Goal: Task Accomplishment & Management: Complete application form

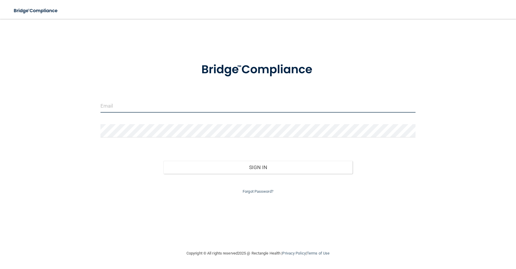
click at [115, 108] on input "email" at bounding box center [258, 105] width 315 height 13
type input "[EMAIL_ADDRESS][DOMAIN_NAME]"
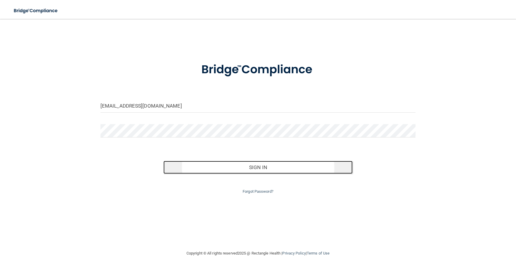
click at [268, 169] on button "Sign In" at bounding box center [257, 167] width 189 height 13
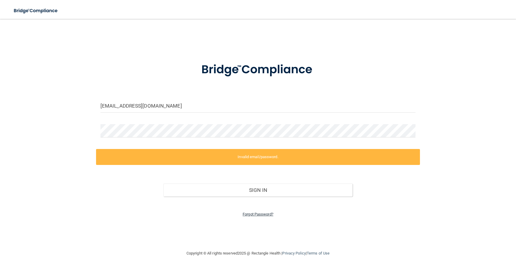
click at [262, 216] on link "Forgot Password?" at bounding box center [258, 214] width 31 height 4
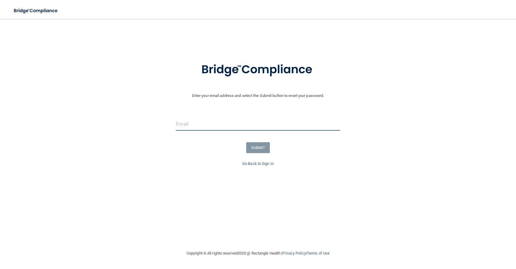
click at [209, 126] on input "email" at bounding box center [258, 123] width 164 height 13
type input "[EMAIL_ADDRESS][DOMAIN_NAME]"
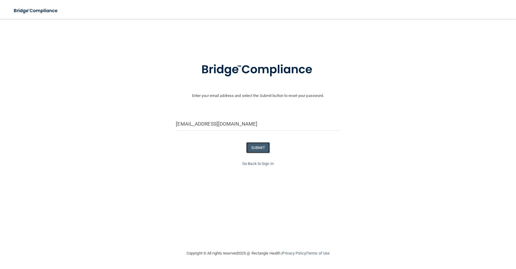
click at [261, 146] on button "SUBMIT" at bounding box center [258, 147] width 24 height 11
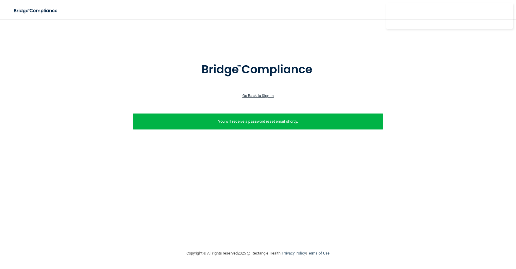
click at [264, 96] on link "Go Back to Sign In" at bounding box center [257, 95] width 31 height 4
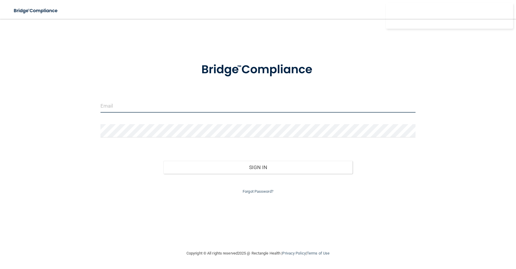
click at [145, 111] on input "email" at bounding box center [258, 105] width 315 height 13
type input "[EMAIL_ADDRESS][DOMAIN_NAME]"
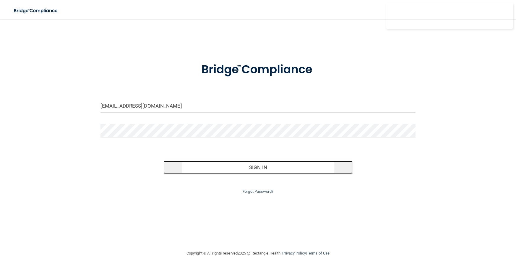
click at [234, 167] on button "Sign In" at bounding box center [257, 167] width 189 height 13
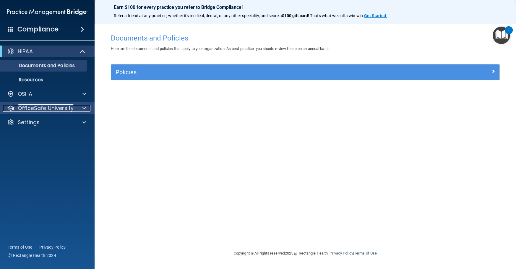
click at [70, 108] on p "OfficeSafe University" at bounding box center [46, 108] width 56 height 7
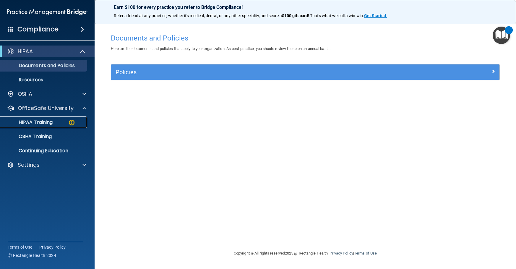
click at [54, 121] on div "HIPAA Training" at bounding box center [44, 122] width 81 height 6
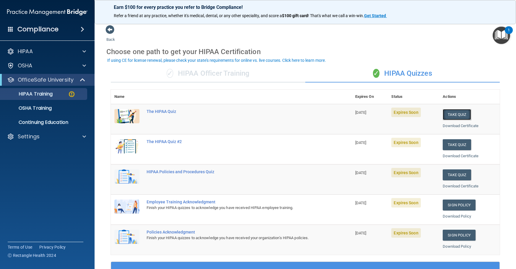
click at [450, 116] on button "Take Quiz" at bounding box center [457, 114] width 28 height 11
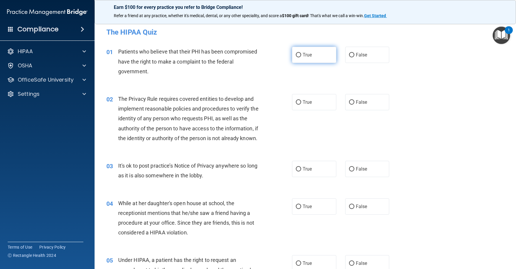
click at [299, 54] on label "True" at bounding box center [314, 55] width 44 height 16
click at [299, 54] on input "True" at bounding box center [298, 55] width 5 height 4
radio input "true"
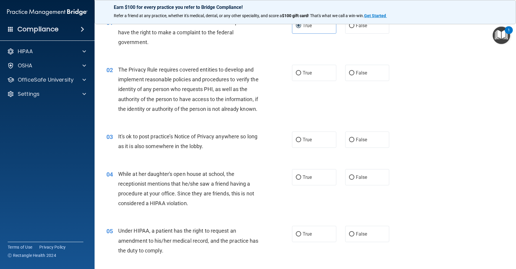
scroll to position [30, 0]
click at [296, 72] on input "True" at bounding box center [298, 73] width 5 height 4
radio input "true"
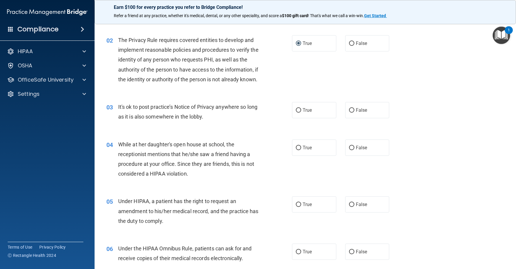
scroll to position [59, 0]
click at [297, 112] on input "True" at bounding box center [298, 110] width 5 height 4
radio input "true"
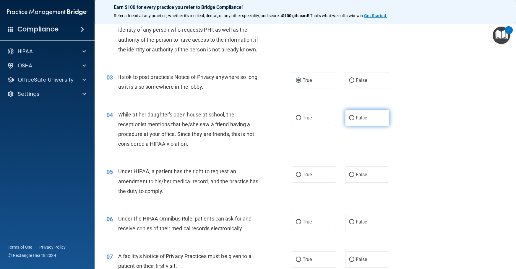
click at [350, 120] on input "False" at bounding box center [351, 118] width 5 height 4
radio input "true"
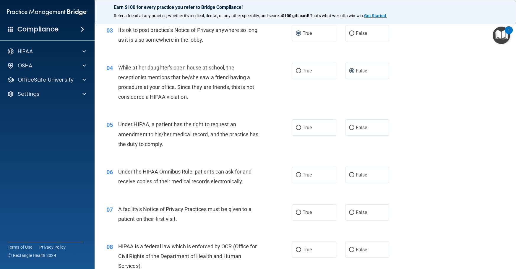
scroll to position [148, 0]
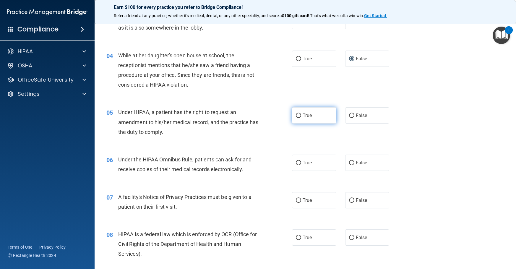
click at [297, 118] on input "True" at bounding box center [298, 116] width 5 height 4
radio input "true"
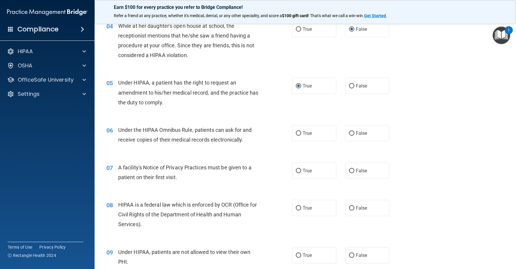
scroll to position [207, 0]
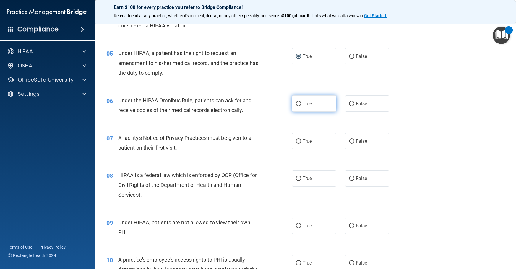
click at [301, 112] on label "True" at bounding box center [314, 103] width 44 height 16
click at [301, 106] on input "True" at bounding box center [298, 104] width 5 height 4
radio input "true"
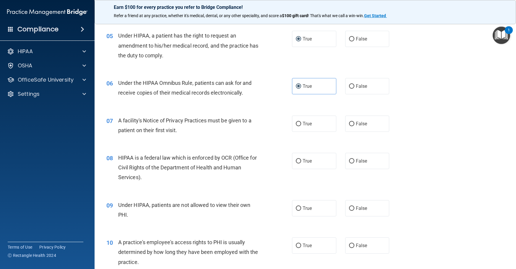
scroll to position [237, 0]
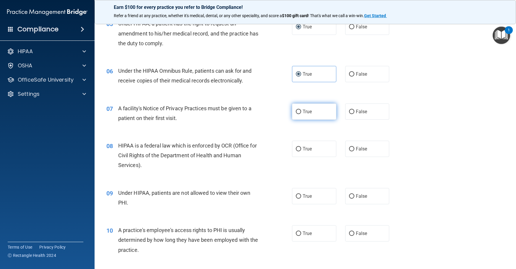
click at [305, 114] on span "True" at bounding box center [307, 112] width 9 height 6
click at [301, 114] on input "True" at bounding box center [298, 112] width 5 height 4
radio input "true"
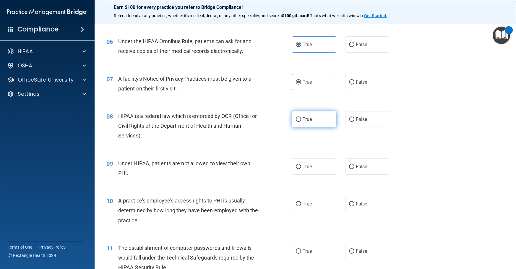
click at [312, 127] on label "True" at bounding box center [314, 119] width 44 height 16
click at [301, 122] on input "True" at bounding box center [298, 119] width 5 height 4
radio input "true"
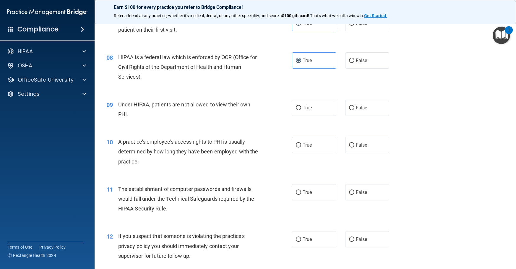
scroll to position [325, 0]
click at [352, 116] on label "False" at bounding box center [367, 107] width 44 height 16
click at [352, 110] on input "False" at bounding box center [351, 108] width 5 height 4
radio input "true"
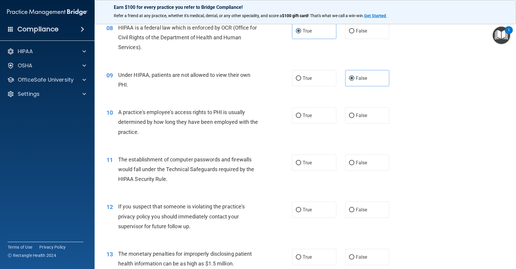
scroll to position [355, 0]
click at [349, 118] on input "False" at bounding box center [351, 115] width 5 height 4
radio input "true"
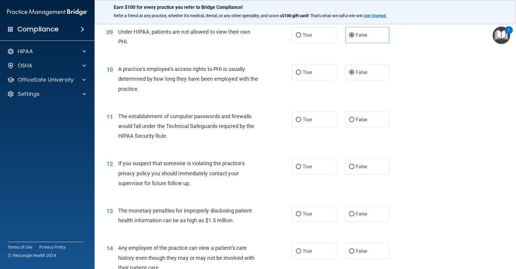
scroll to position [414, 0]
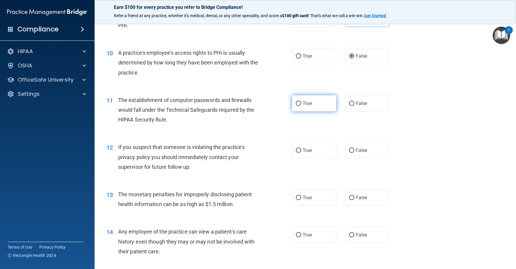
click at [308, 111] on label "True" at bounding box center [314, 103] width 44 height 16
click at [301, 106] on input "True" at bounding box center [298, 103] width 5 height 4
radio input "true"
click at [308, 153] on span "True" at bounding box center [307, 151] width 9 height 6
click at [301, 153] on input "True" at bounding box center [298, 150] width 5 height 4
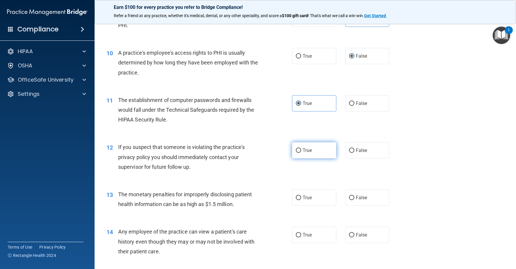
radio input "true"
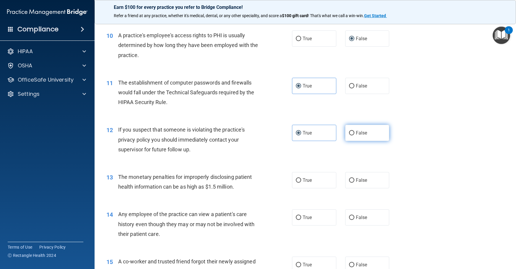
scroll to position [443, 0]
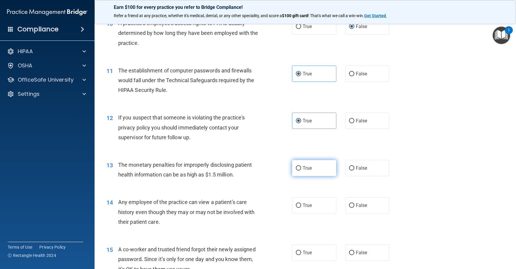
click at [311, 176] on label "True" at bounding box center [314, 168] width 44 height 16
click at [301, 171] on input "True" at bounding box center [298, 168] width 5 height 4
radio input "true"
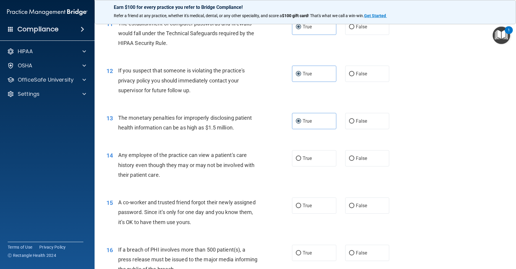
scroll to position [503, 0]
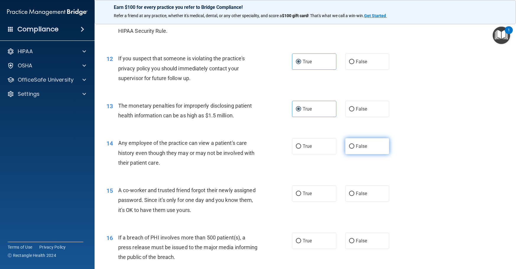
click at [365, 154] on label "False" at bounding box center [367, 146] width 44 height 16
click at [354, 149] on input "False" at bounding box center [351, 146] width 5 height 4
radio input "true"
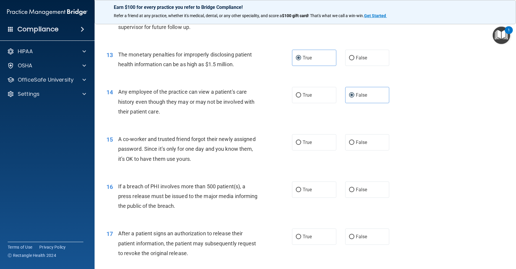
scroll to position [562, 0]
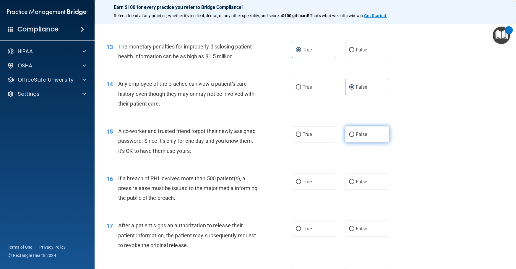
click at [359, 142] on label "False" at bounding box center [367, 134] width 44 height 16
click at [354, 137] on input "False" at bounding box center [351, 134] width 5 height 4
radio input "true"
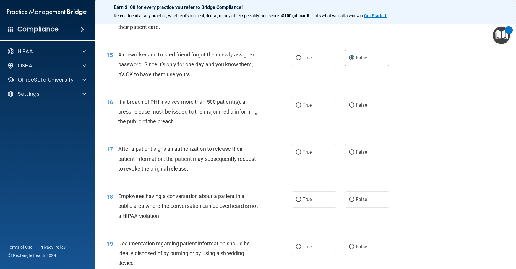
scroll to position [650, 0]
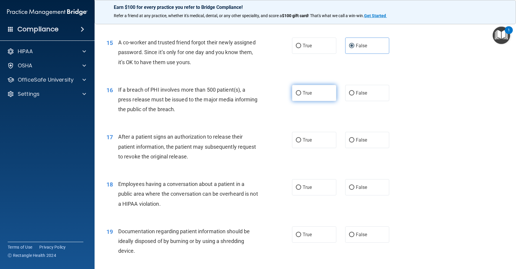
click at [309, 101] on label "True" at bounding box center [314, 93] width 44 height 16
click at [301, 95] on input "True" at bounding box center [298, 93] width 5 height 4
radio input "true"
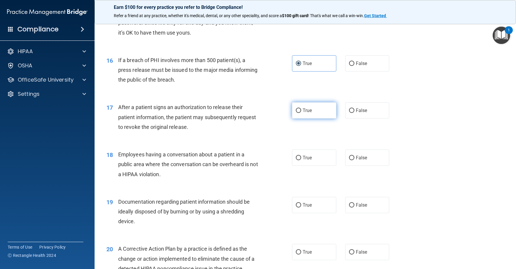
click at [314, 119] on label "True" at bounding box center [314, 110] width 44 height 16
click at [301, 113] on input "True" at bounding box center [298, 110] width 5 height 4
radio input "true"
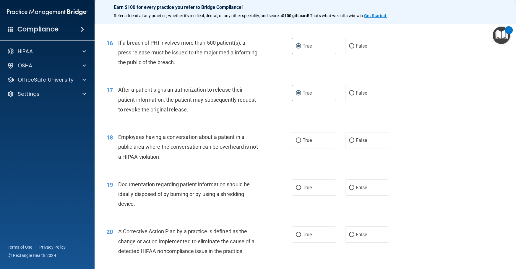
scroll to position [710, 0]
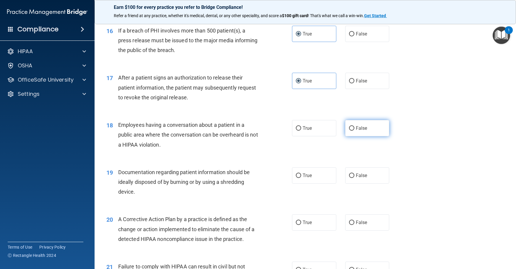
click at [356, 131] on span "False" at bounding box center [362, 128] width 12 height 6
click at [354, 131] on input "False" at bounding box center [351, 128] width 5 height 4
radio input "true"
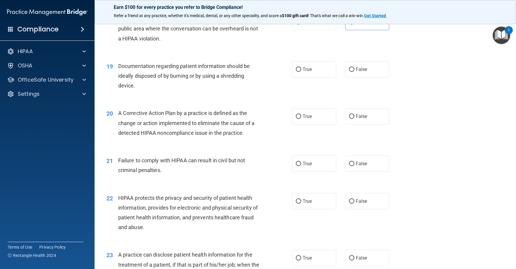
scroll to position [828, 0]
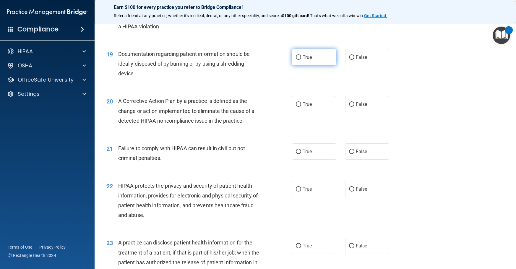
click at [297, 65] on label "True" at bounding box center [314, 57] width 44 height 16
click at [297, 60] on input "True" at bounding box center [298, 57] width 5 height 4
radio input "true"
click at [309, 107] on span "True" at bounding box center [307, 104] width 9 height 6
click at [301, 107] on input "True" at bounding box center [298, 104] width 5 height 4
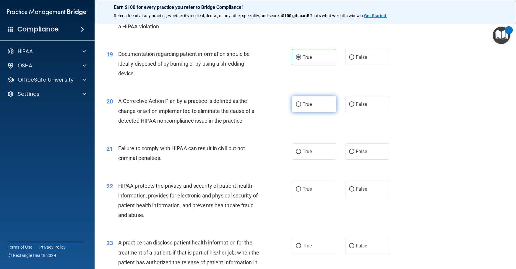
radio input "true"
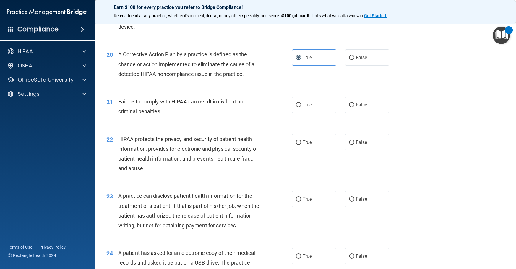
scroll to position [887, 0]
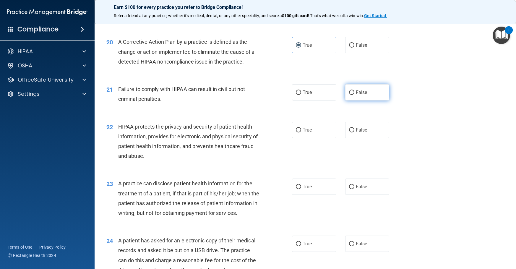
click at [351, 95] on input "False" at bounding box center [351, 92] width 5 height 4
radio input "true"
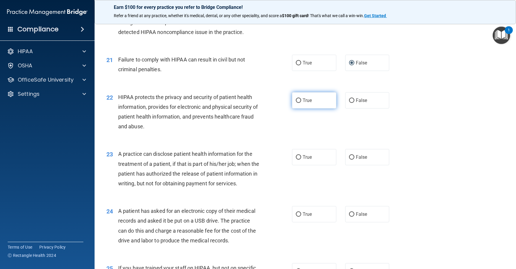
click at [304, 108] on label "True" at bounding box center [314, 100] width 44 height 16
click at [301, 103] on input "True" at bounding box center [298, 100] width 5 height 4
radio input "true"
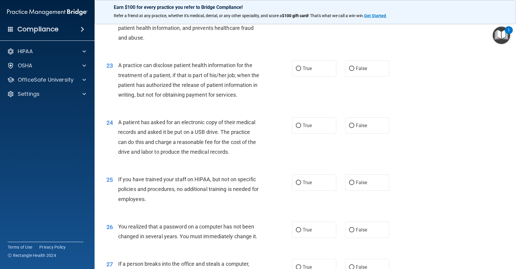
scroll to position [1035, 0]
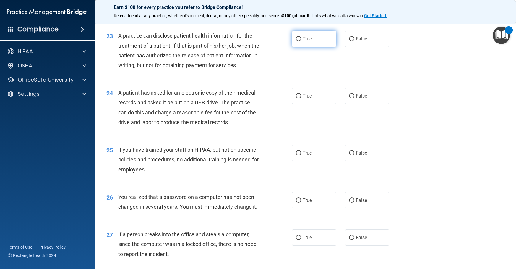
click at [304, 42] on span "True" at bounding box center [307, 39] width 9 height 6
click at [301, 41] on input "True" at bounding box center [298, 39] width 5 height 4
radio input "true"
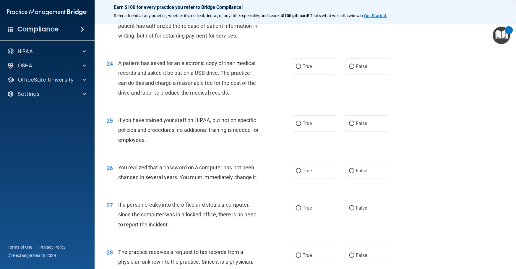
scroll to position [1094, 0]
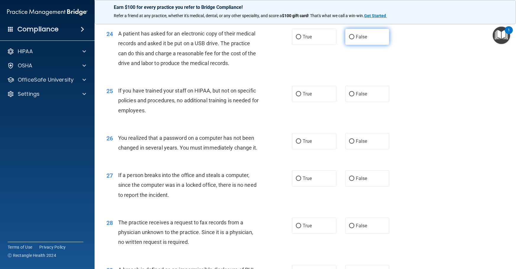
click at [349, 39] on input "False" at bounding box center [351, 37] width 5 height 4
radio input "true"
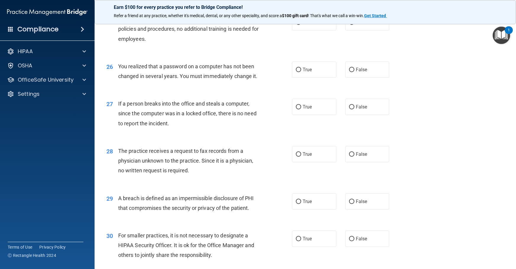
scroll to position [1153, 0]
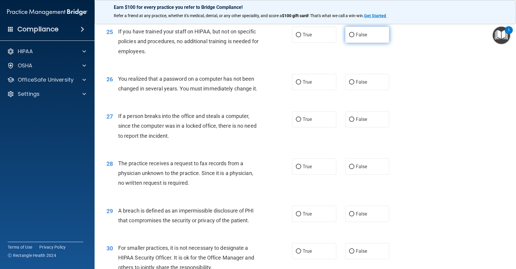
click at [356, 38] on span "False" at bounding box center [362, 35] width 12 height 6
click at [354, 37] on input "False" at bounding box center [351, 35] width 5 height 4
radio input "true"
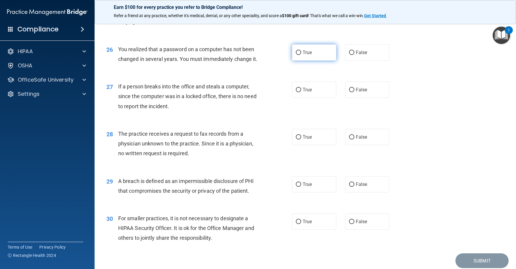
click at [303, 55] on span "True" at bounding box center [307, 53] width 9 height 6
click at [301, 55] on input "True" at bounding box center [298, 53] width 5 height 4
radio input "true"
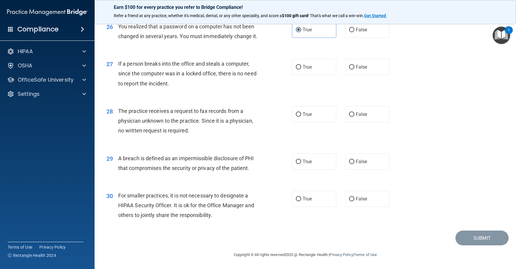
scroll to position [1225, 0]
click at [356, 69] on span "False" at bounding box center [362, 67] width 12 height 6
click at [354, 69] on input "False" at bounding box center [351, 67] width 5 height 4
radio input "true"
click at [353, 113] on label "False" at bounding box center [367, 114] width 44 height 16
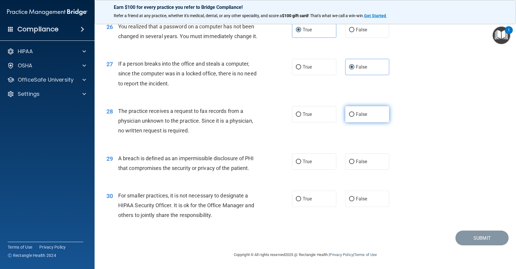
click at [353, 113] on input "False" at bounding box center [351, 114] width 5 height 4
radio input "true"
click at [307, 159] on span "True" at bounding box center [307, 162] width 9 height 6
click at [301, 160] on input "True" at bounding box center [298, 162] width 5 height 4
radio input "true"
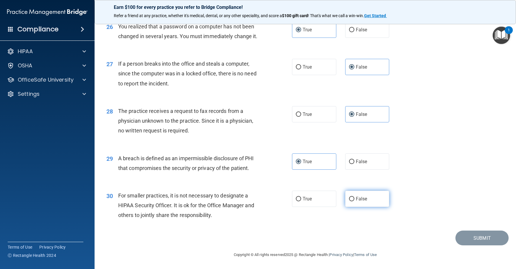
click at [367, 197] on label "False" at bounding box center [367, 199] width 44 height 16
click at [354, 197] on input "False" at bounding box center [351, 199] width 5 height 4
radio input "true"
click at [485, 240] on button "Submit" at bounding box center [482, 238] width 53 height 15
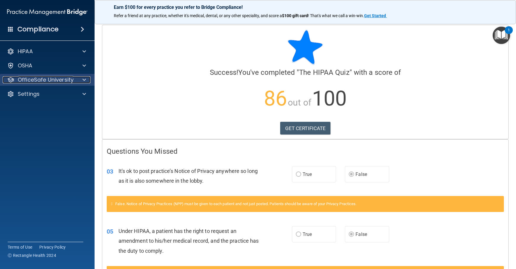
click at [28, 82] on p "OfficeSafe University" at bounding box center [46, 79] width 56 height 7
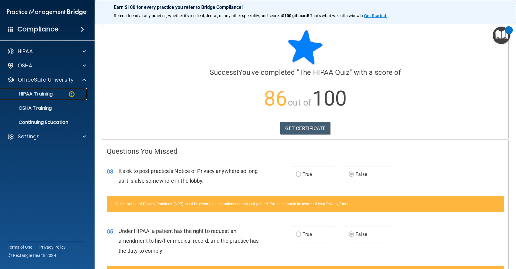
click at [36, 94] on p "HIPAA Training" at bounding box center [28, 94] width 49 height 6
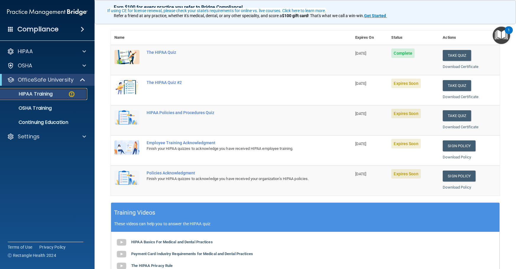
scroll to position [30, 0]
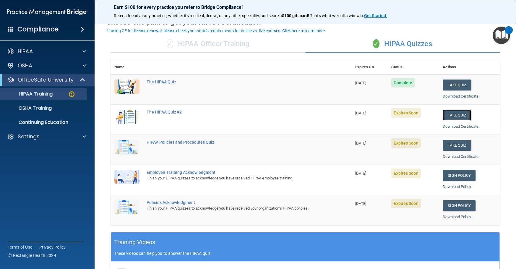
click at [456, 115] on button "Take Quiz" at bounding box center [457, 115] width 28 height 11
